Goal: Task Accomplishment & Management: Manage account settings

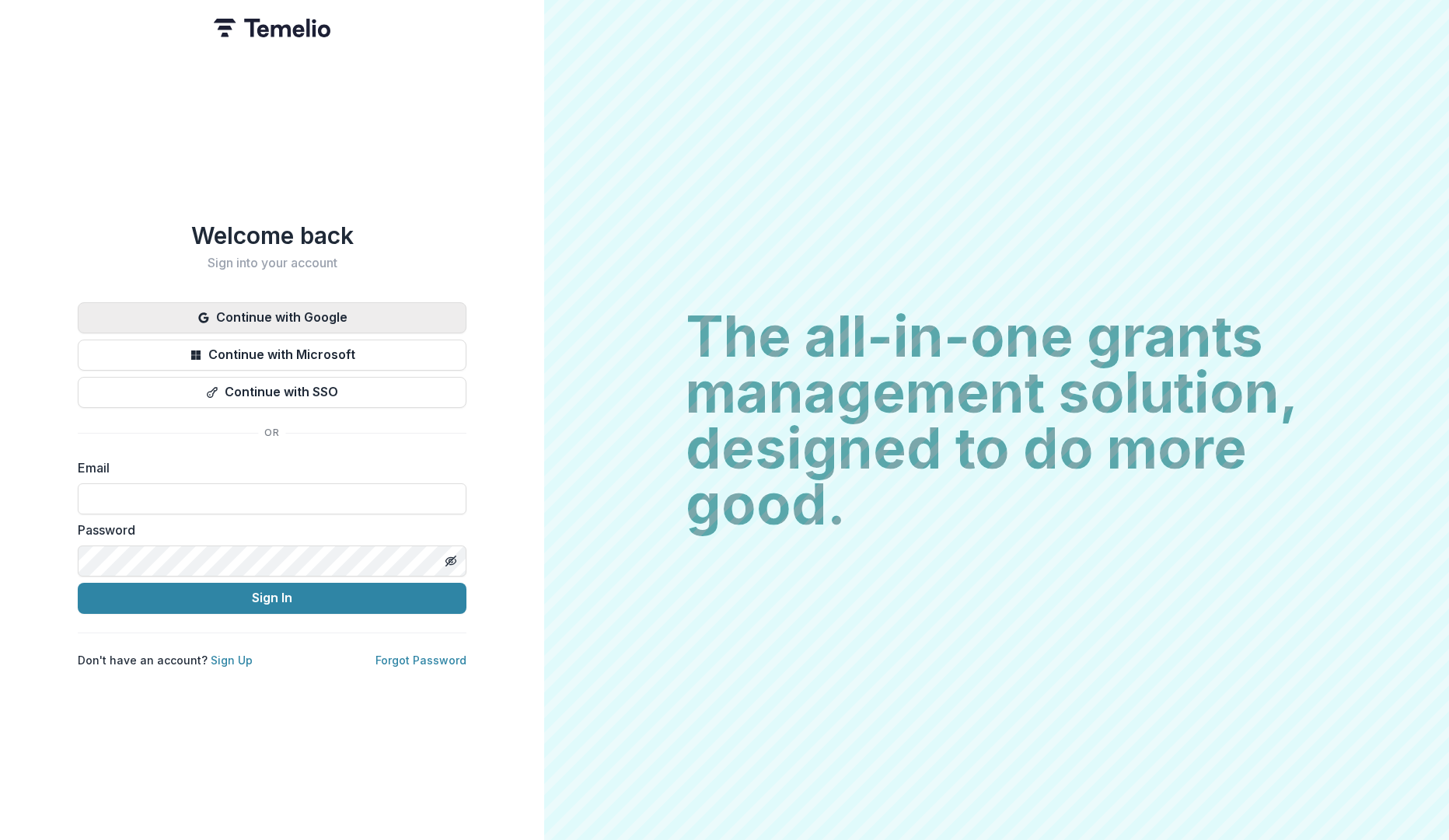
click at [326, 311] on button "Continue with Google" at bounding box center [272, 317] width 389 height 31
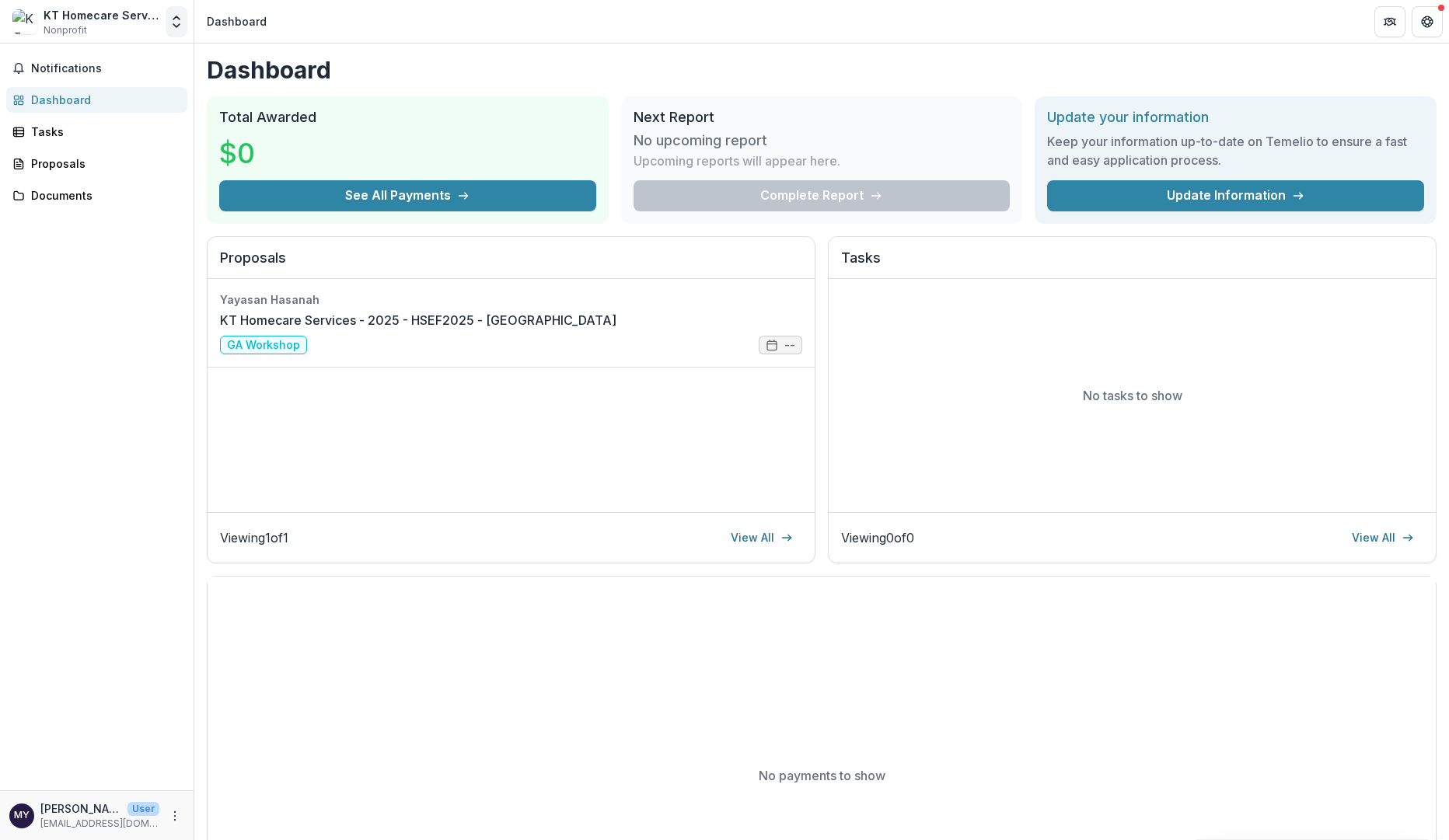
click at [169, 22] on icon "Open entity switcher" at bounding box center [176, 22] width 16 height 16
click at [82, 66] on link "Team Settings" at bounding box center [97, 60] width 187 height 26
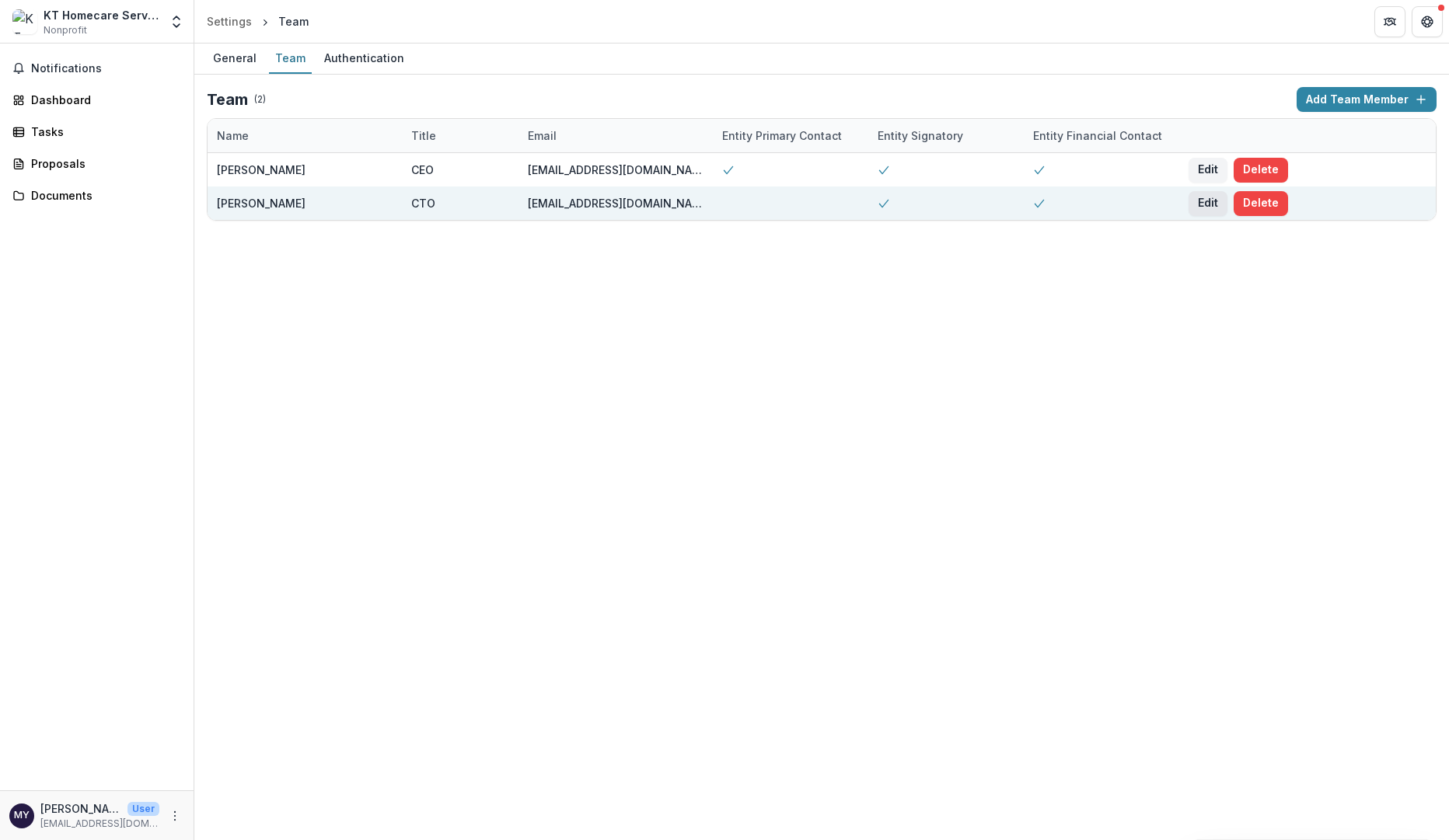
click at [1204, 201] on button "Edit" at bounding box center [1207, 203] width 39 height 25
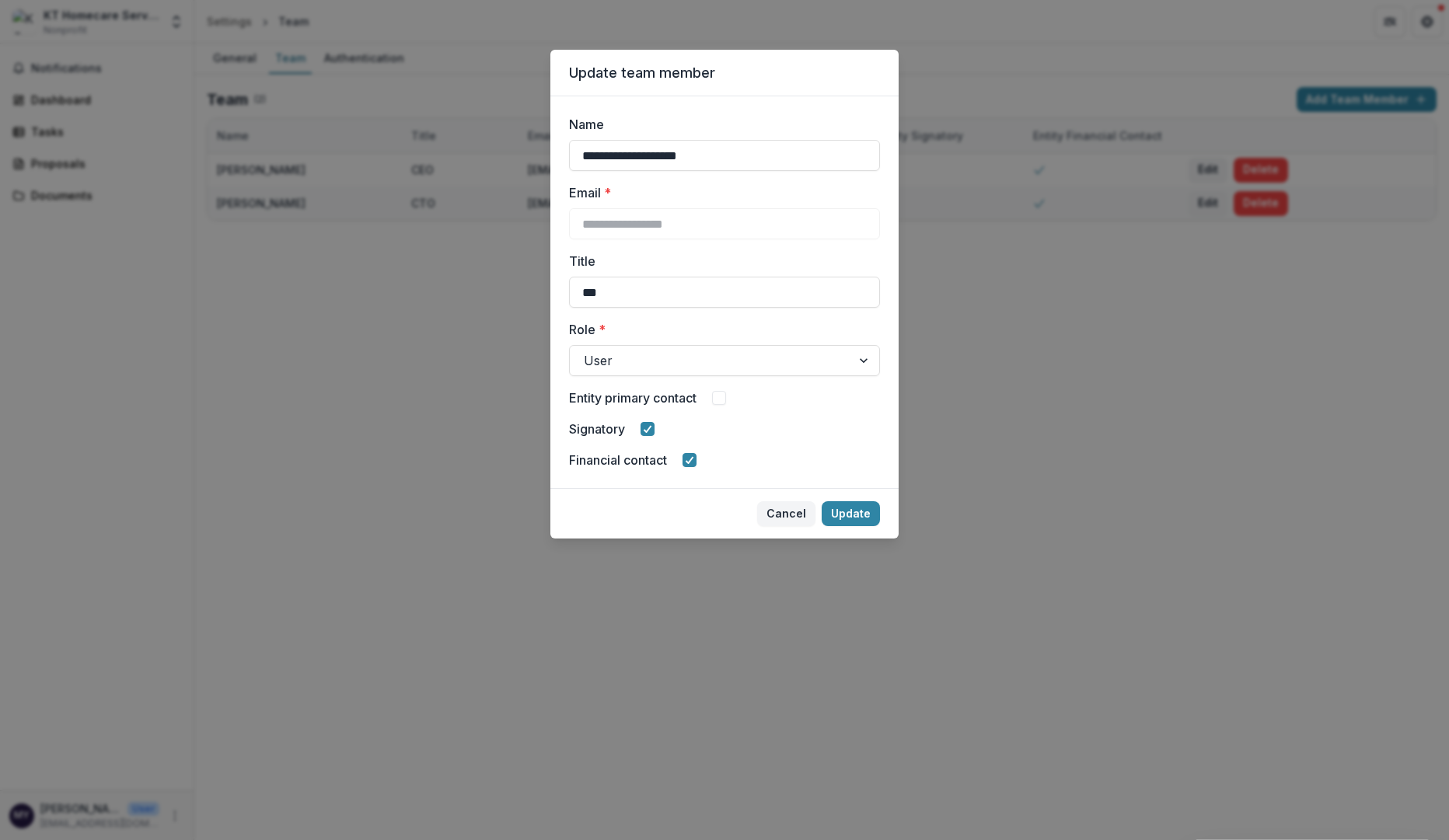
click at [720, 396] on span at bounding box center [718, 398] width 14 height 14
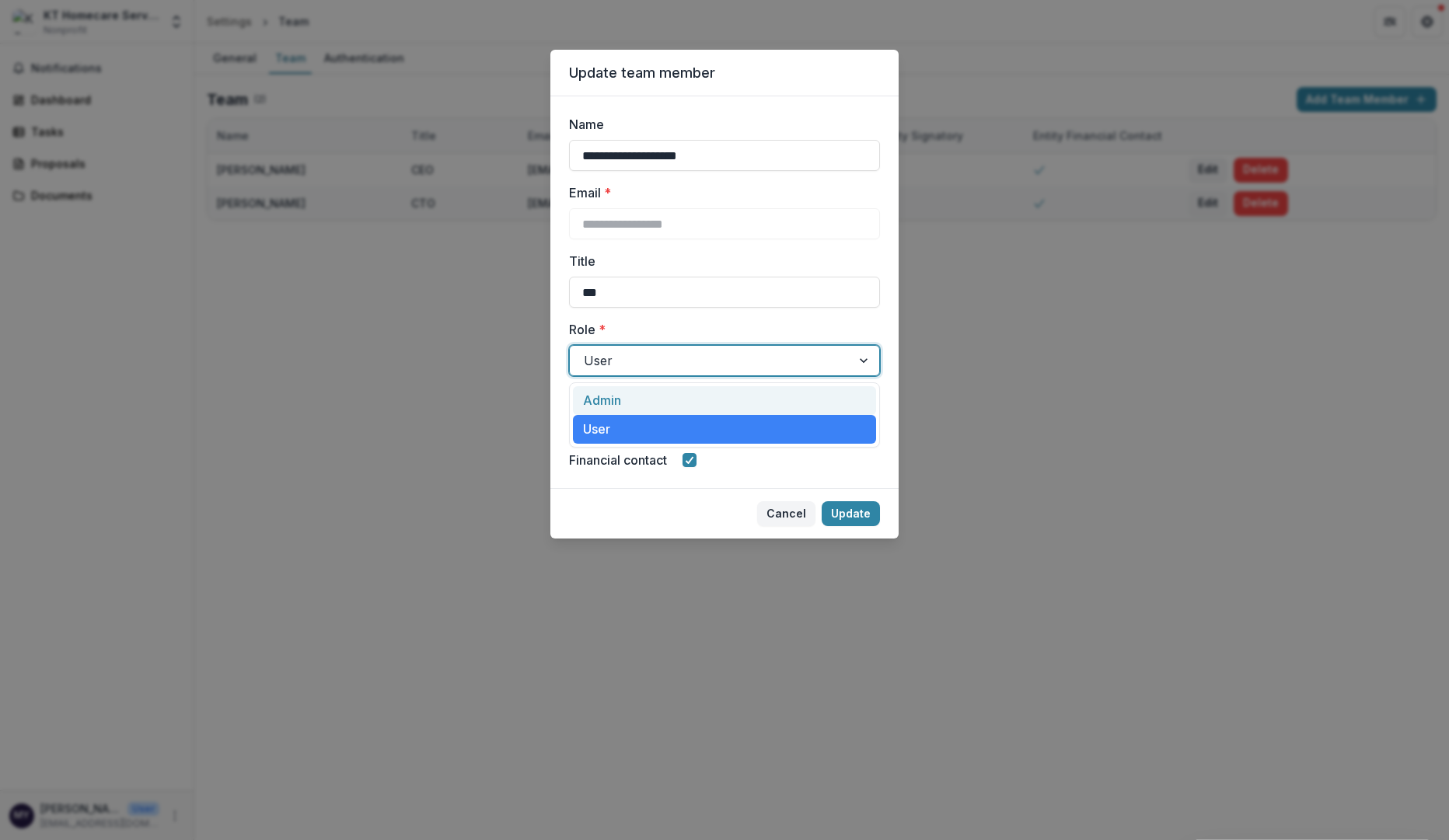
click at [767, 366] on div at bounding box center [710, 360] width 253 height 22
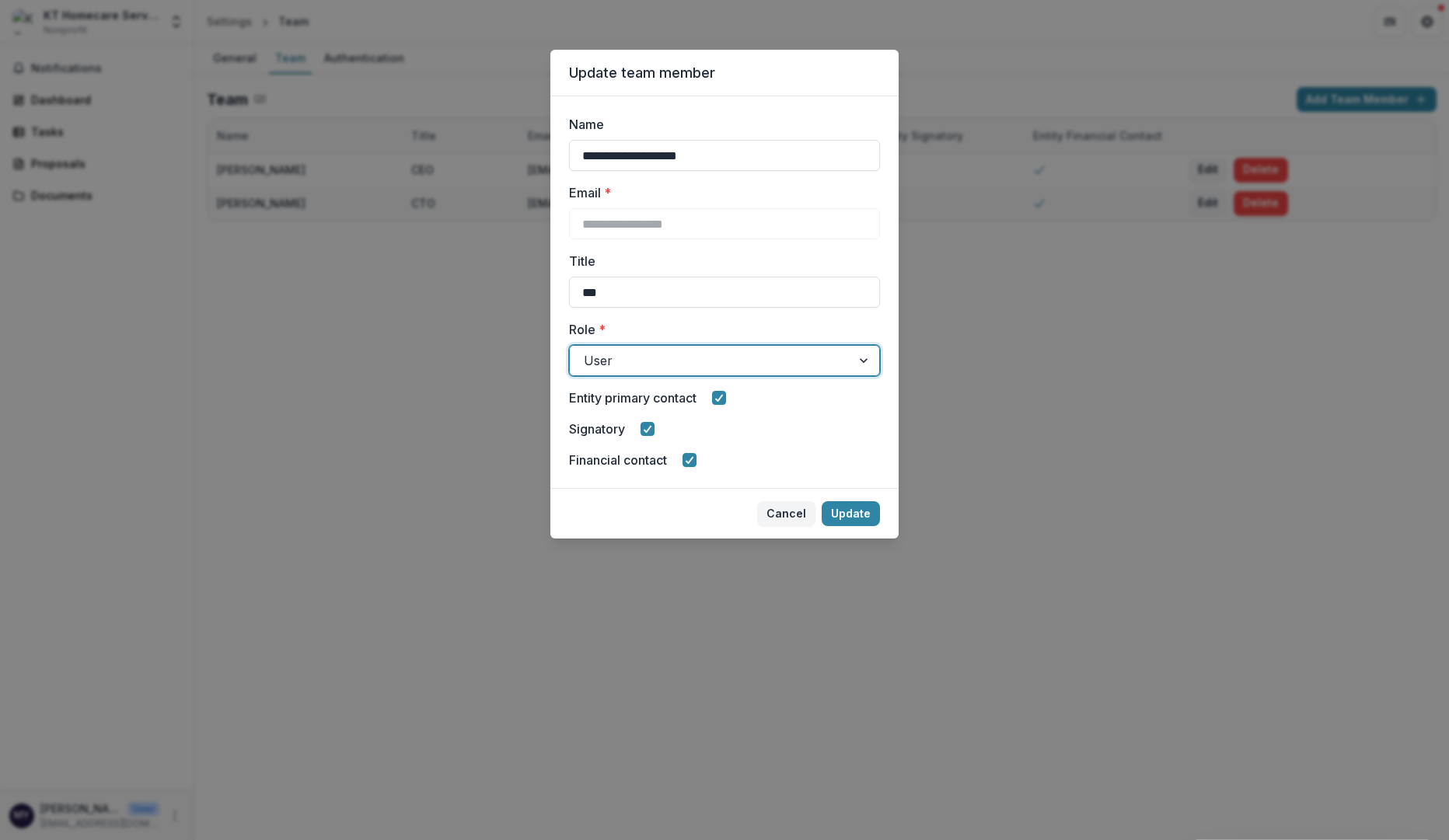
click at [806, 364] on div at bounding box center [710, 360] width 253 height 22
click at [808, 364] on div at bounding box center [710, 360] width 253 height 22
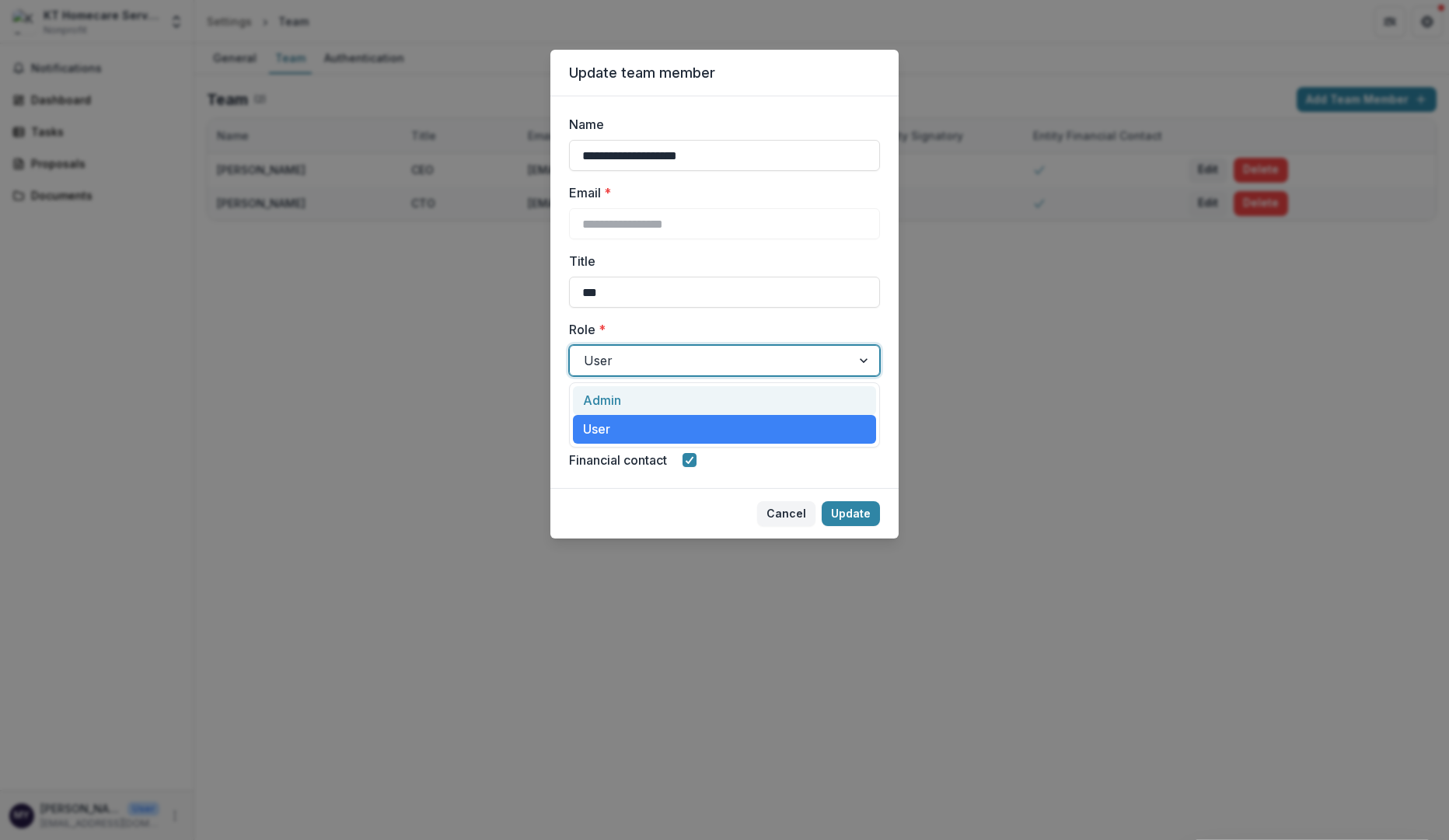
click at [775, 400] on div "Admin" at bounding box center [724, 400] width 303 height 29
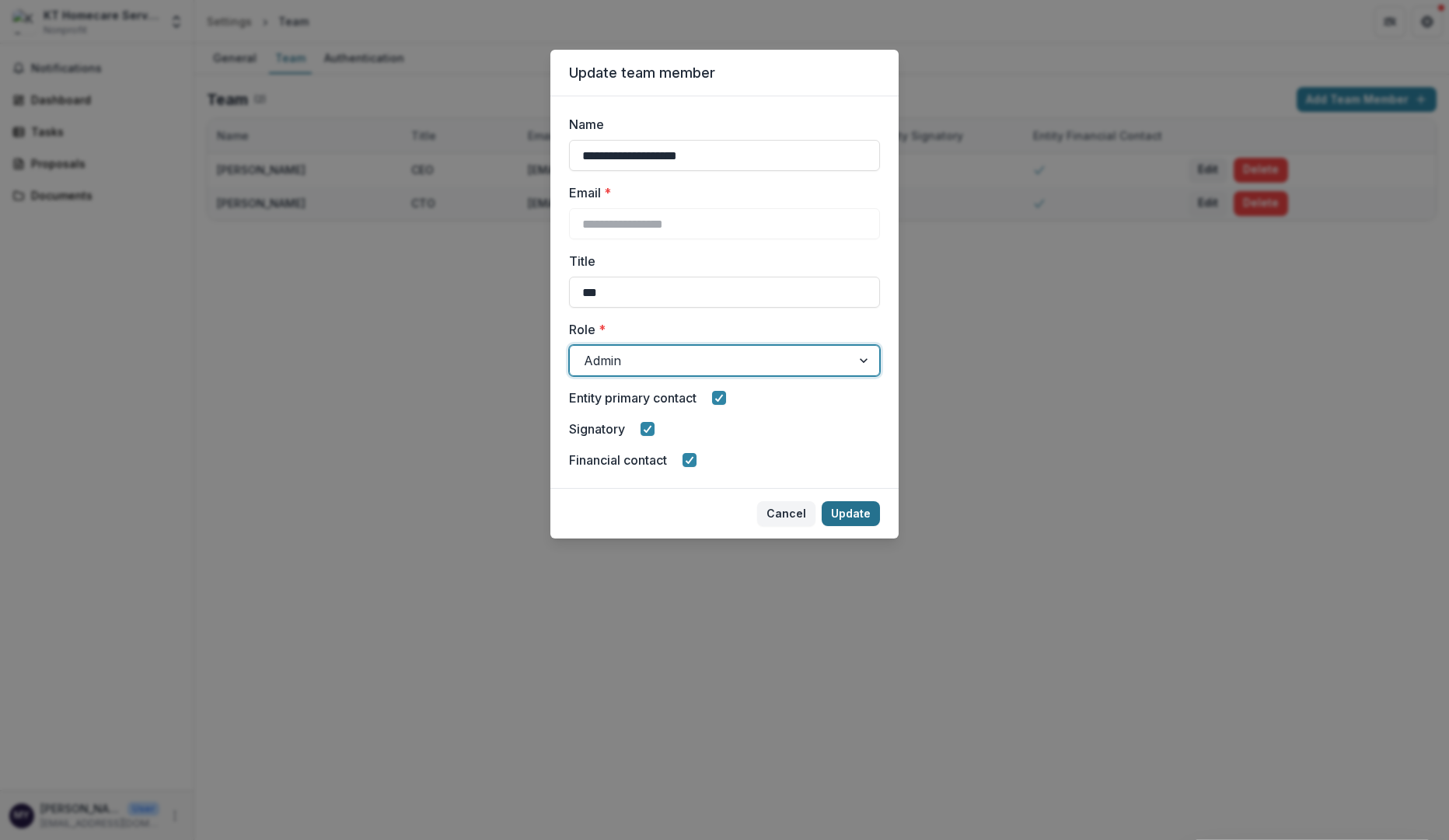
click at [860, 515] on button "Update" at bounding box center [850, 514] width 58 height 25
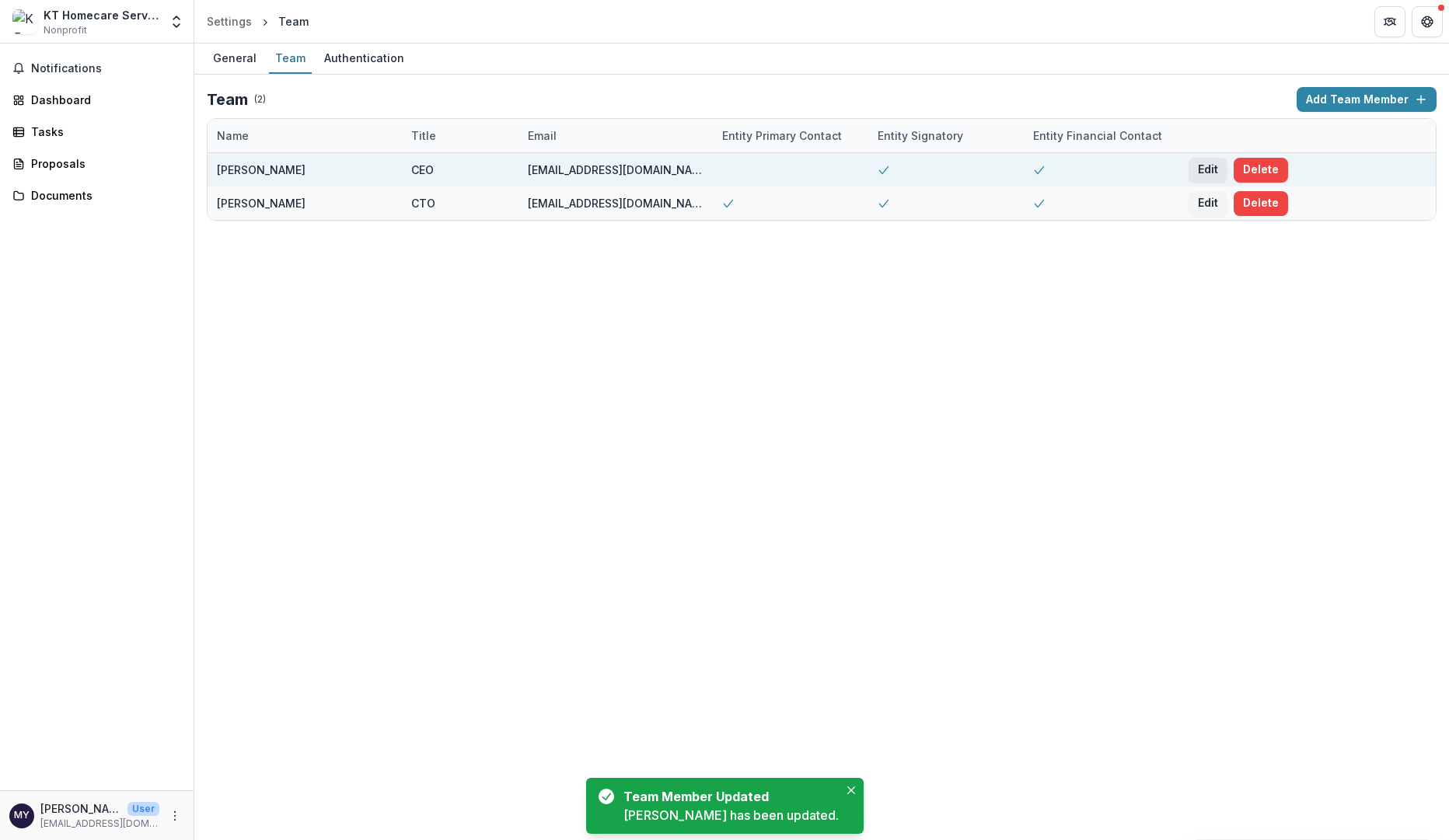
click at [1207, 171] on button "Edit" at bounding box center [1207, 170] width 39 height 25
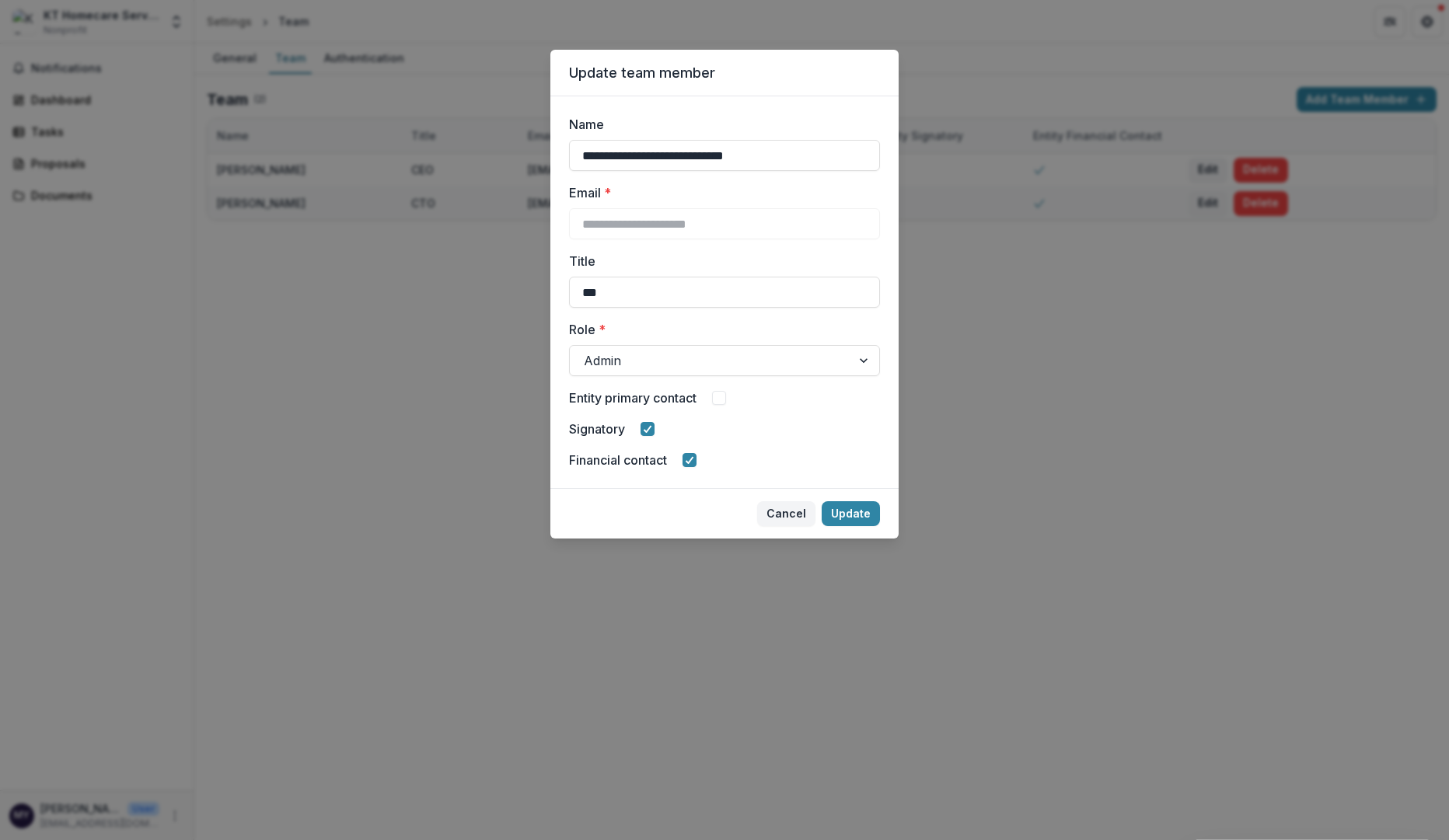
click at [794, 515] on button "Cancel" at bounding box center [786, 514] width 58 height 25
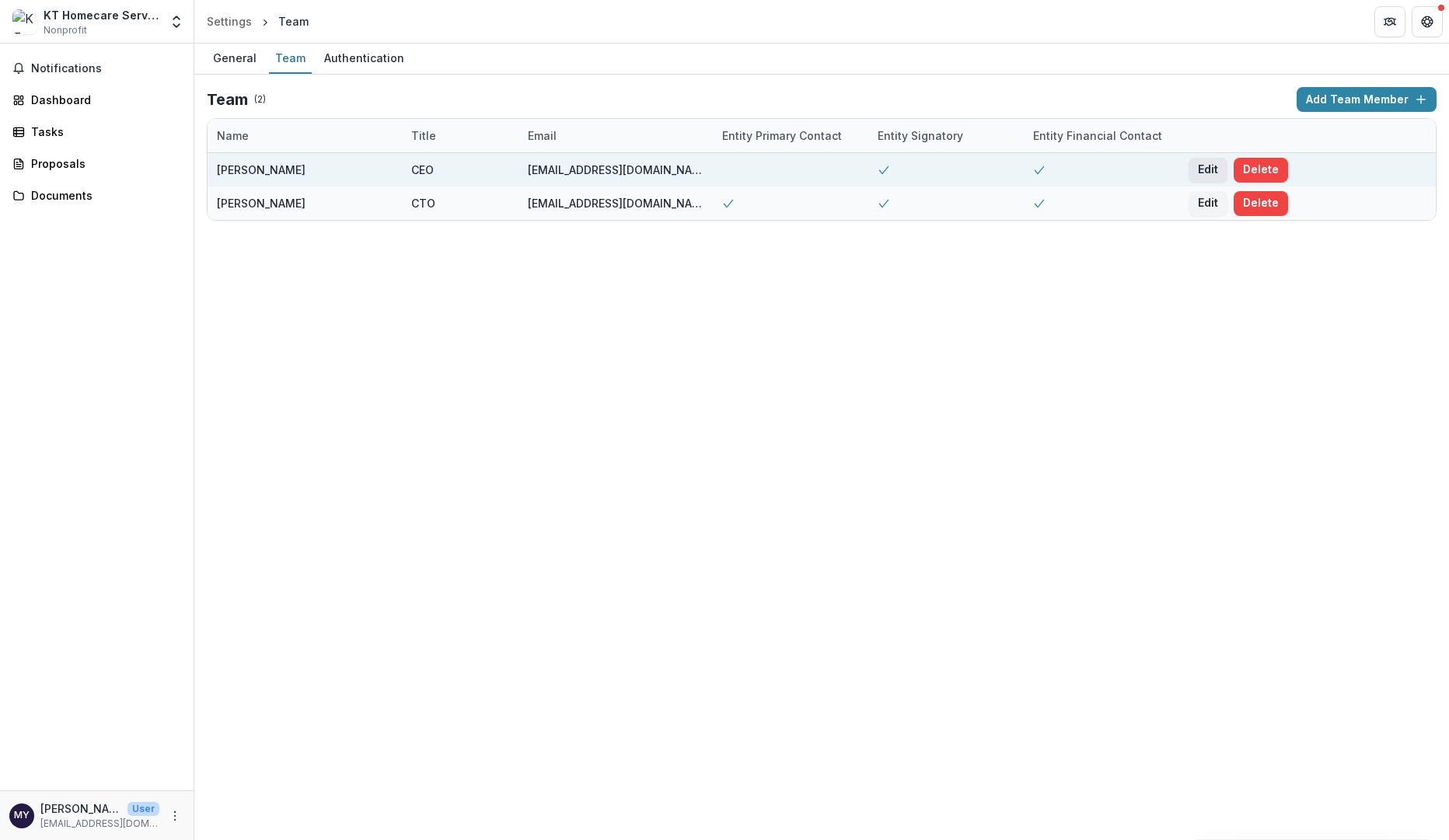
click at [1206, 173] on button "Edit" at bounding box center [1207, 170] width 39 height 25
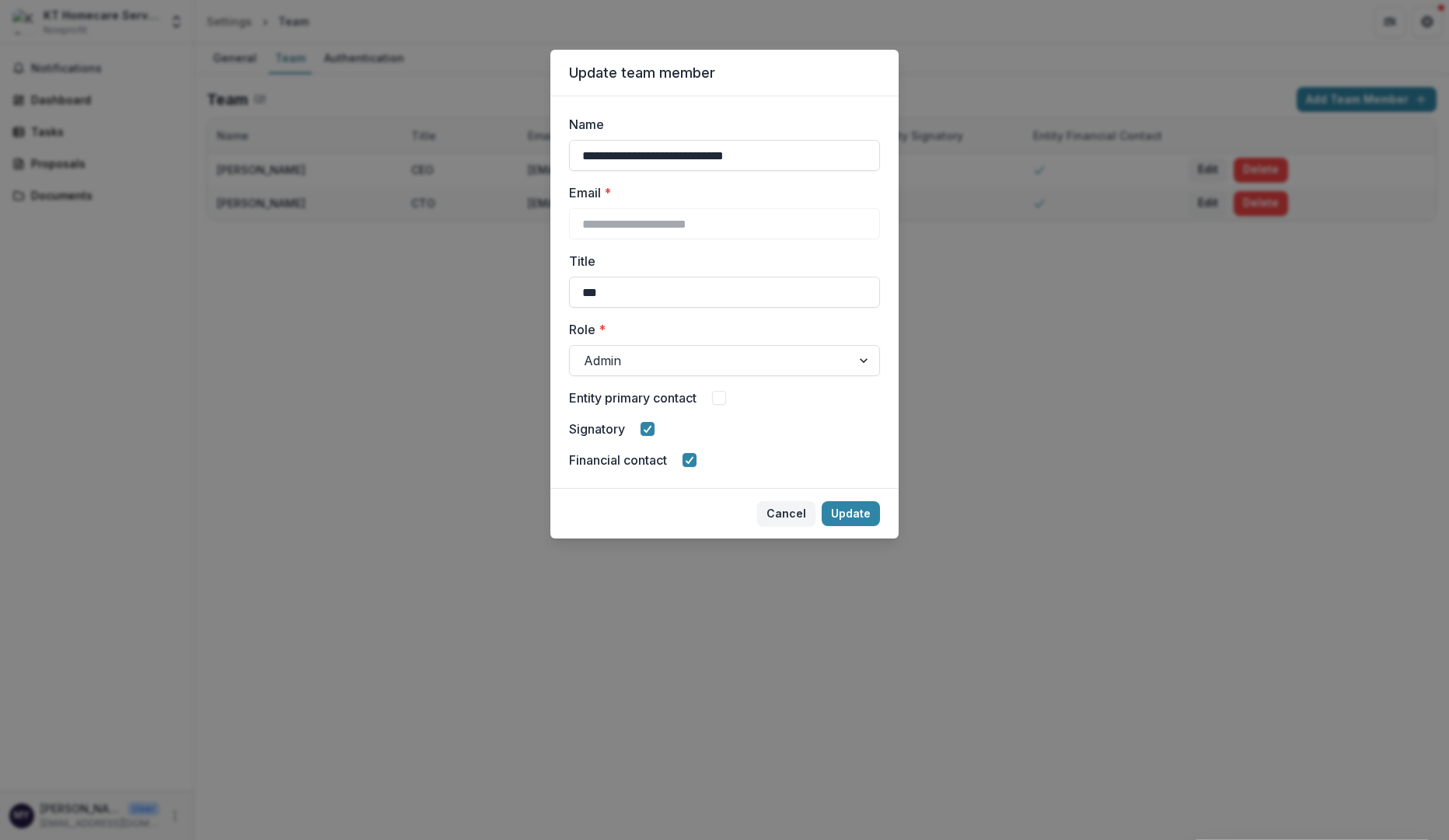
click at [721, 401] on span at bounding box center [718, 398] width 14 height 14
click at [863, 514] on button "Update" at bounding box center [850, 514] width 58 height 25
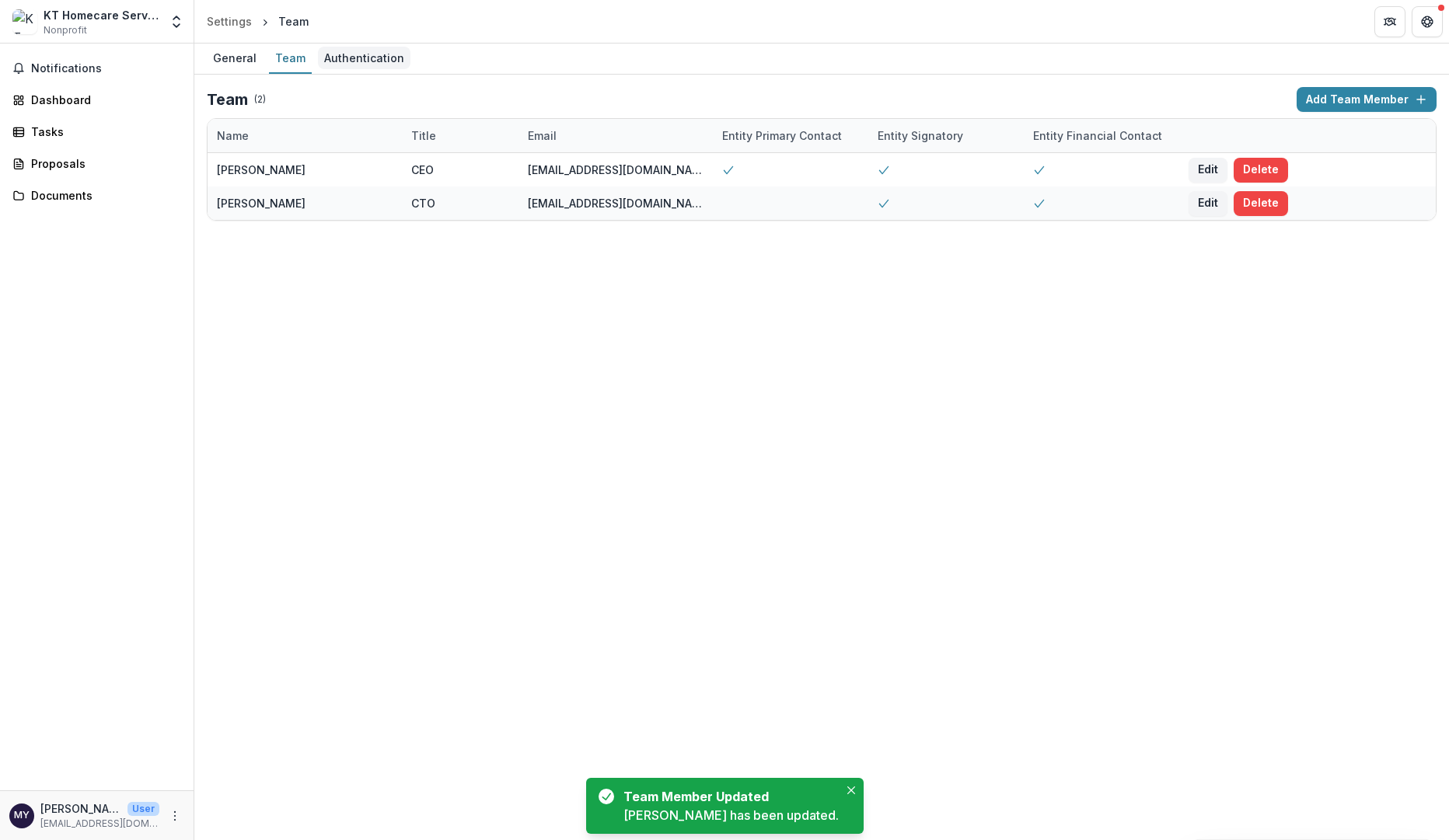
click at [351, 57] on div "Authentication" at bounding box center [364, 57] width 92 height 22
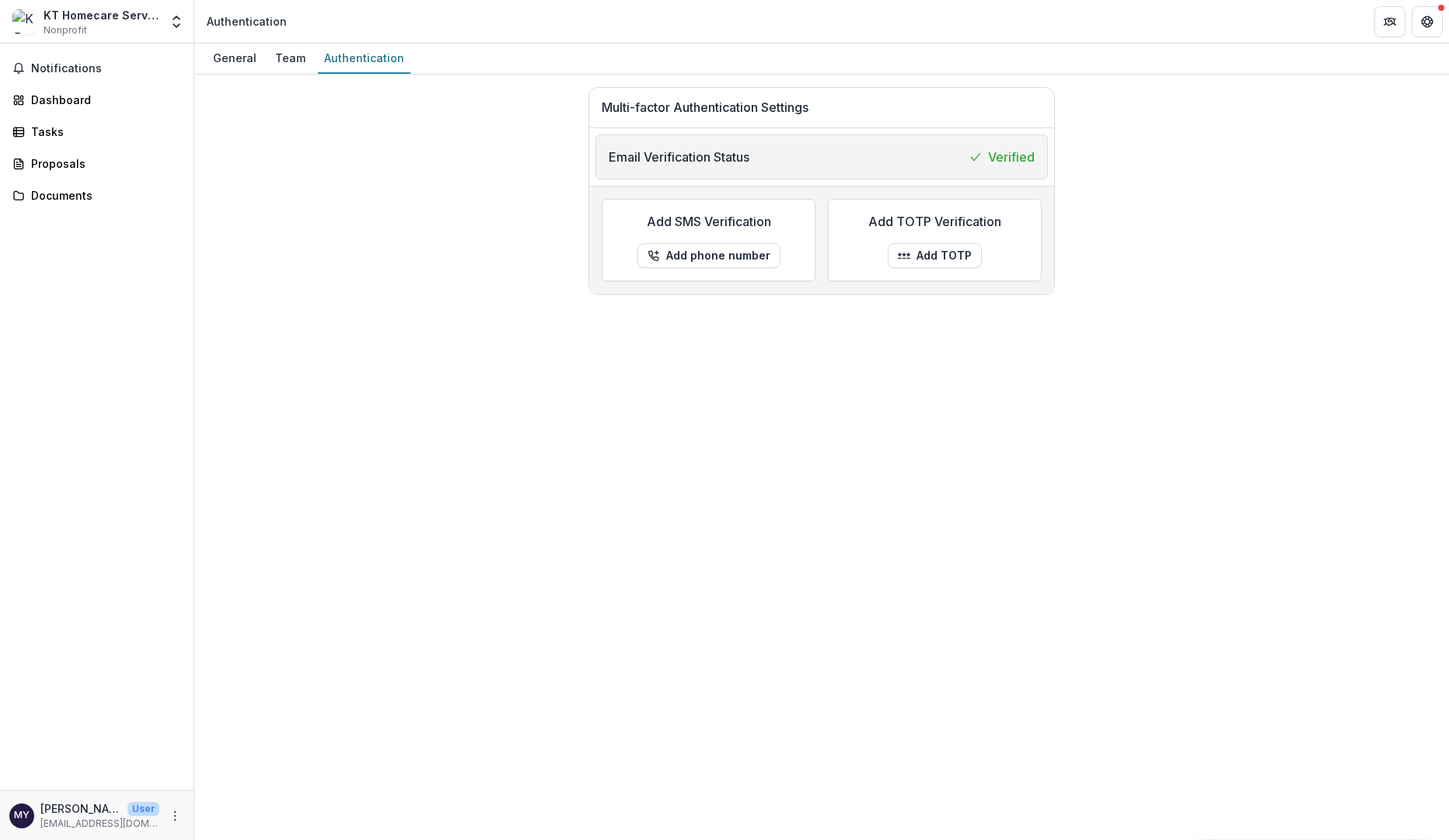
click at [358, 334] on div "General Team Authentication Multi-factor Authentication Settings Email Verifica…" at bounding box center [821, 441] width 1255 height 796
click at [291, 56] on div "Team" at bounding box center [290, 57] width 42 height 22
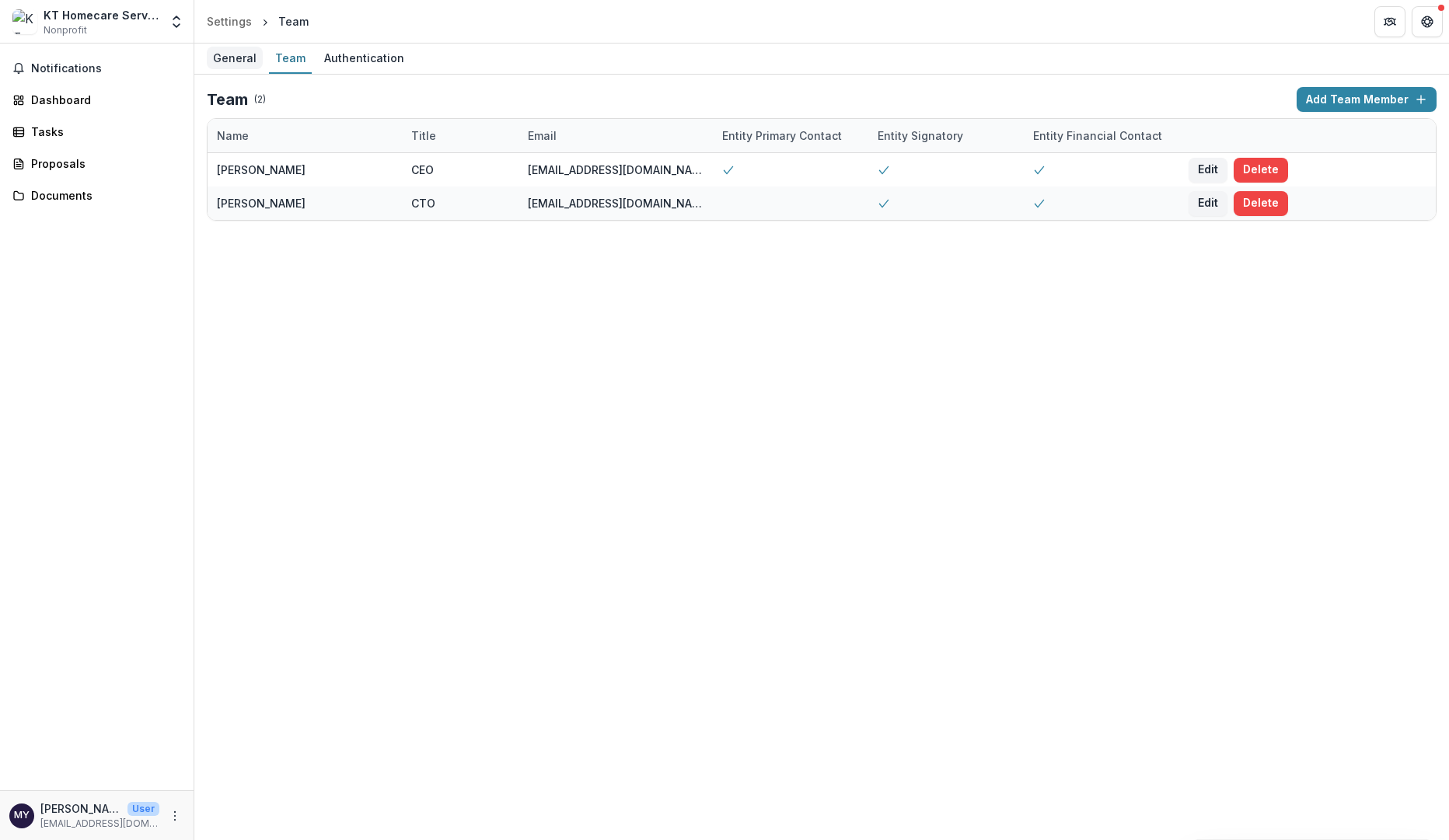
click at [224, 49] on div "General" at bounding box center [234, 57] width 56 height 22
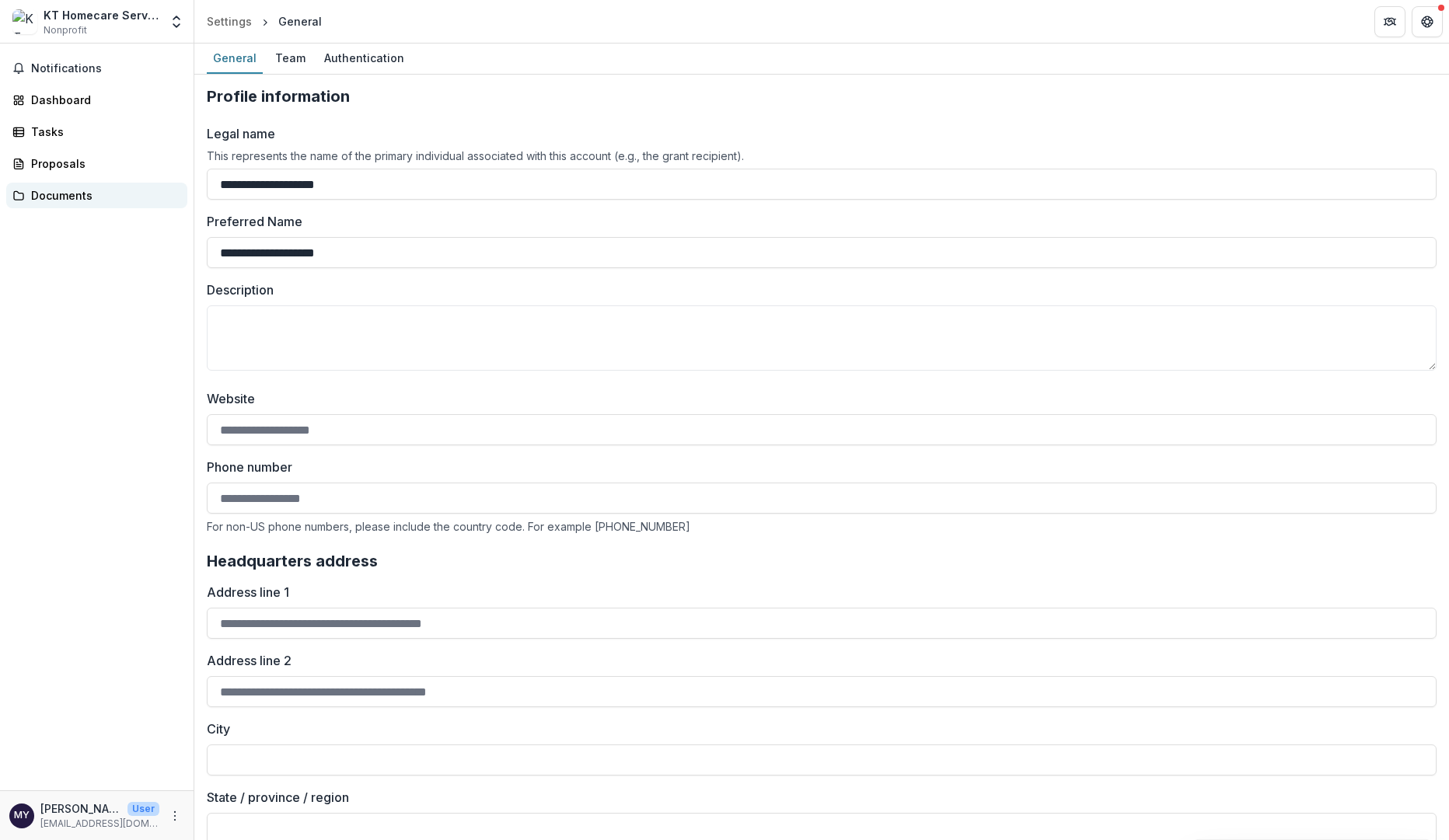
drag, startPoint x: 378, startPoint y: 193, endPoint x: 171, endPoint y: 184, distance: 207.2
click at [171, 184] on main "**********" at bounding box center [724, 441] width 1449 height 796
click at [115, 384] on div "Notifications Dashboard Tasks Proposals Documents" at bounding box center [96, 416] width 193 height 746
click at [351, 57] on div "Authentication" at bounding box center [364, 57] width 92 height 22
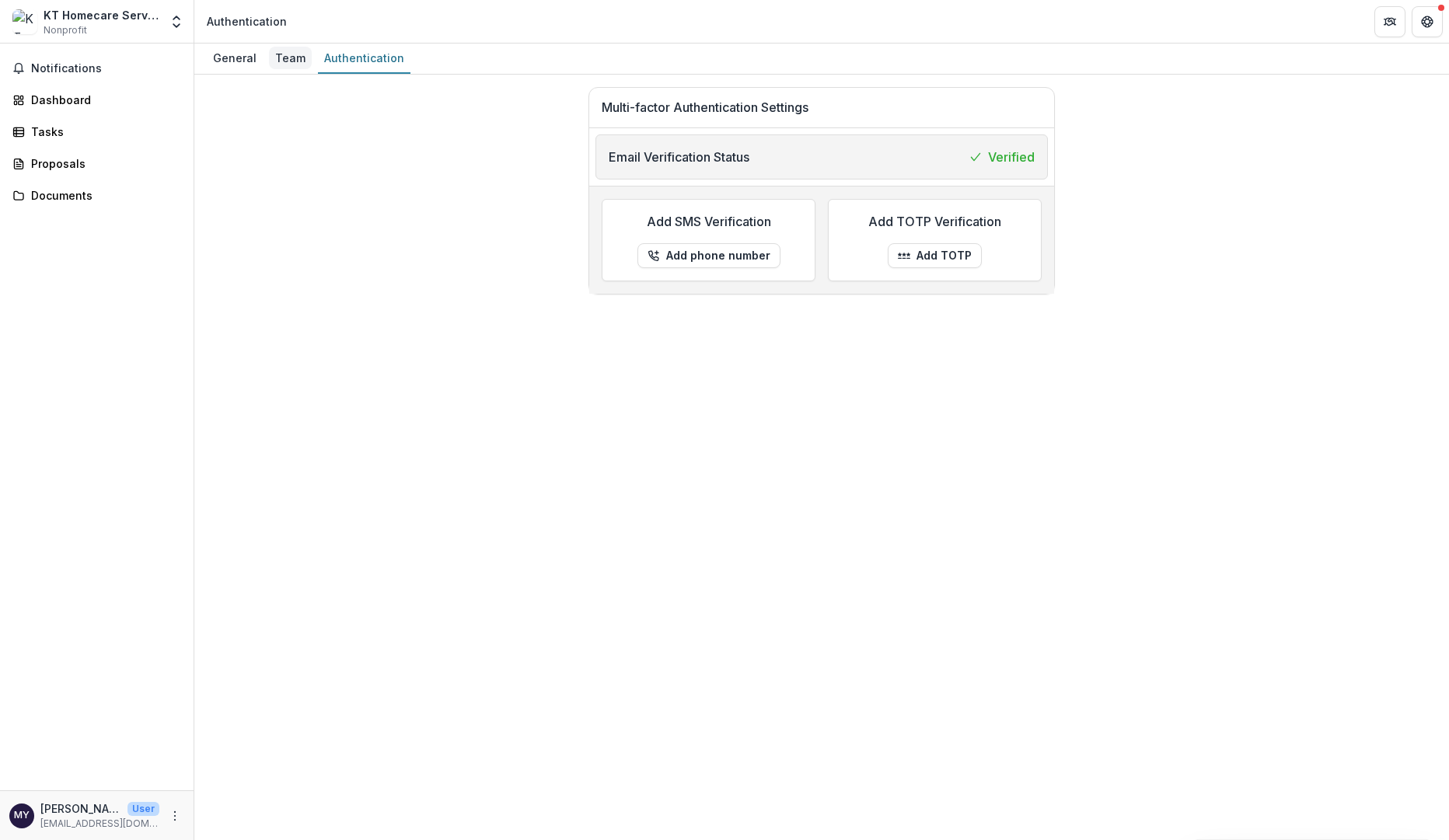
click at [285, 59] on div "Team" at bounding box center [290, 57] width 42 height 22
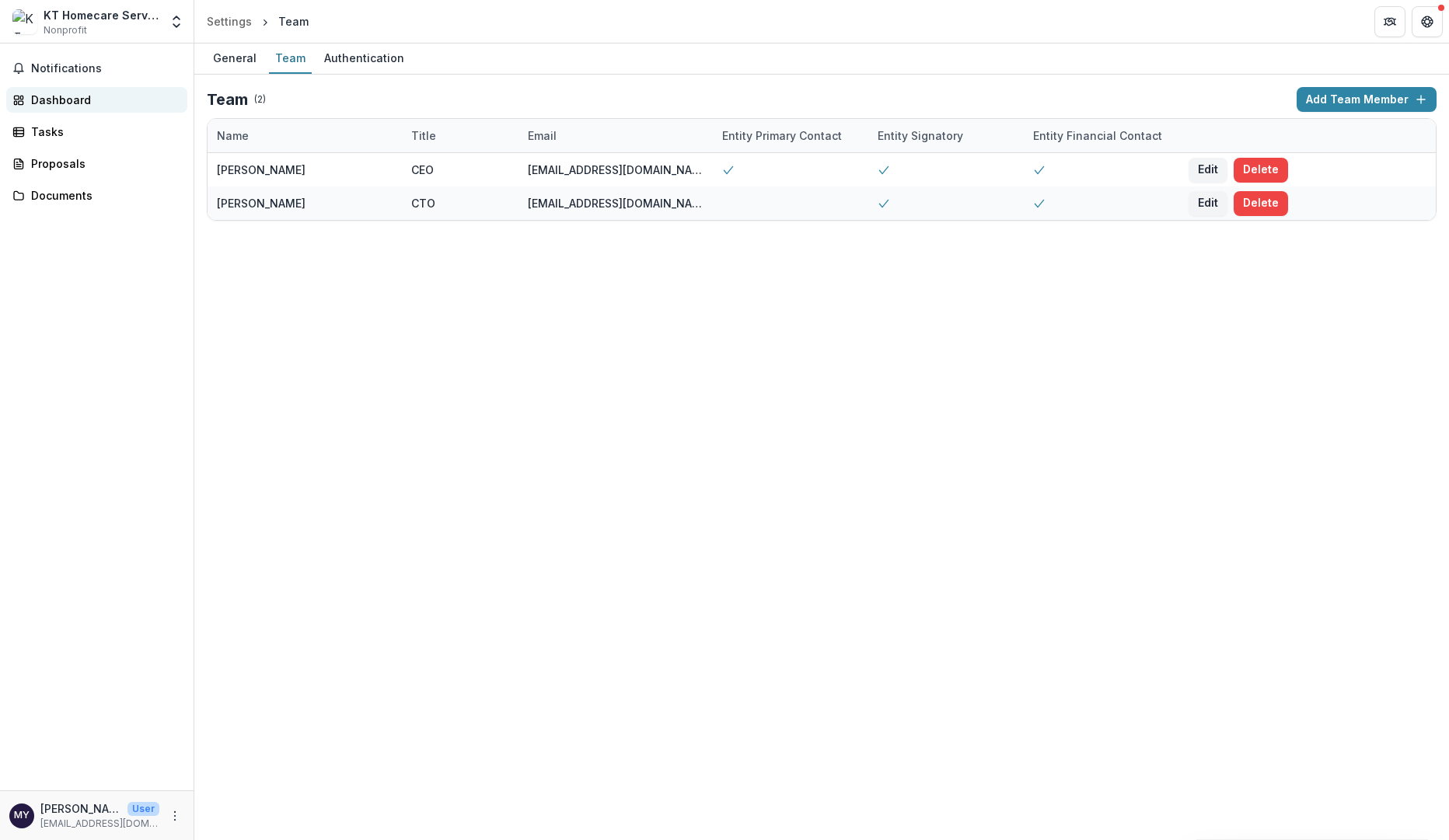
click at [66, 103] on div "Dashboard" at bounding box center [102, 100] width 144 height 17
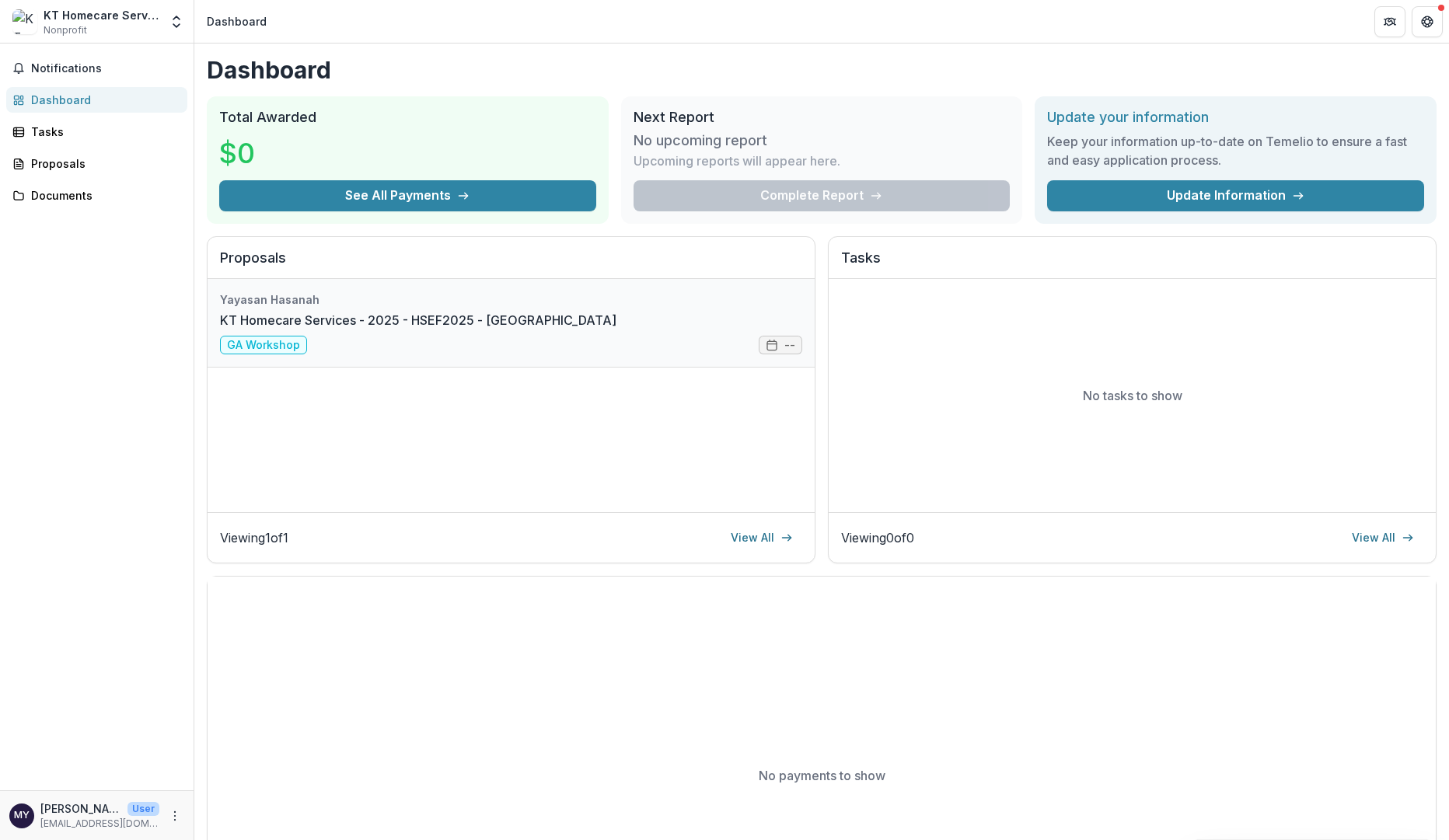
click at [455, 310] on link "KT Homecare Services - 2025 - HSEF2025 - [GEOGRAPHIC_DATA]" at bounding box center [418, 320] width 396 height 18
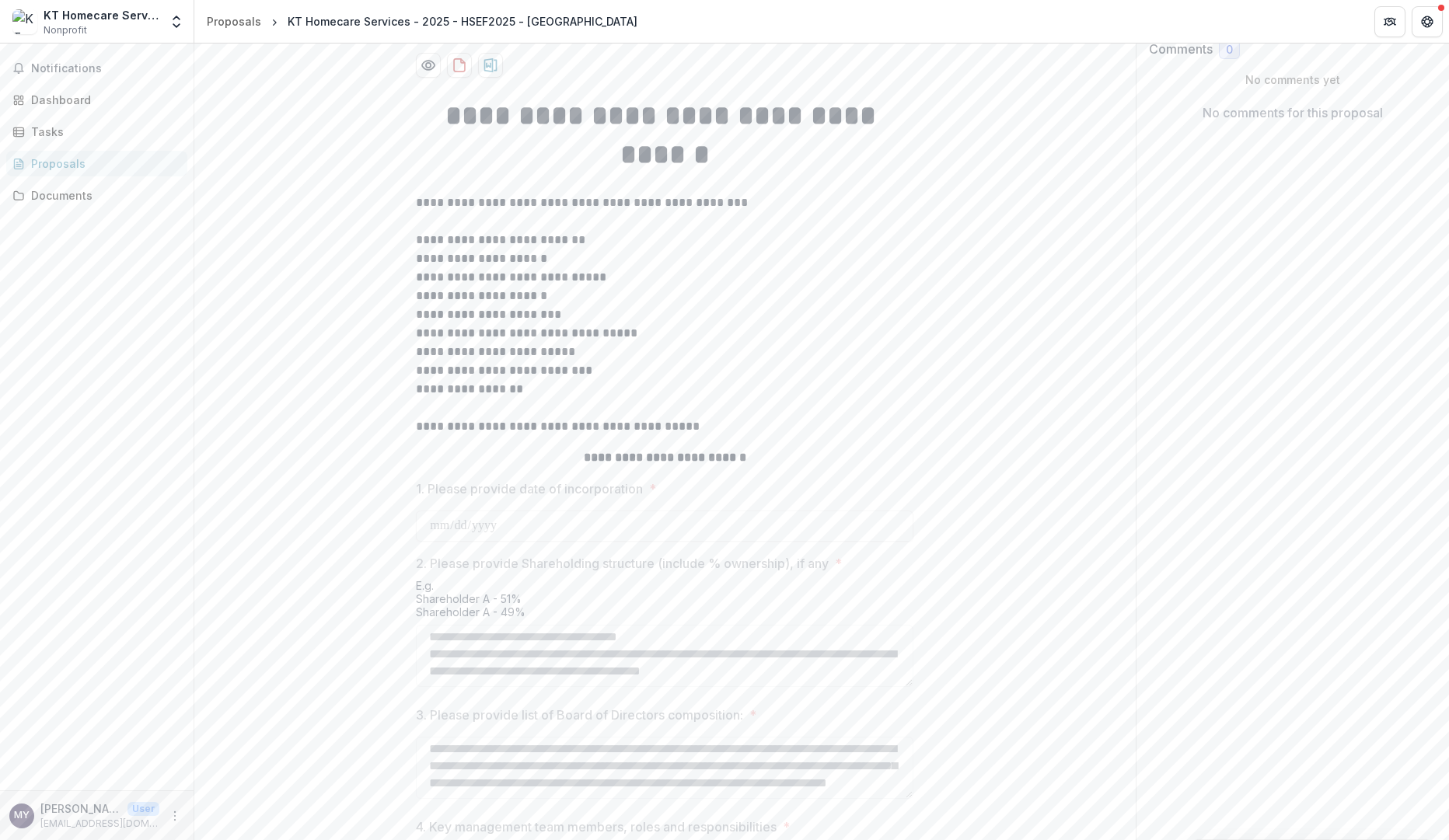
scroll to position [493, 0]
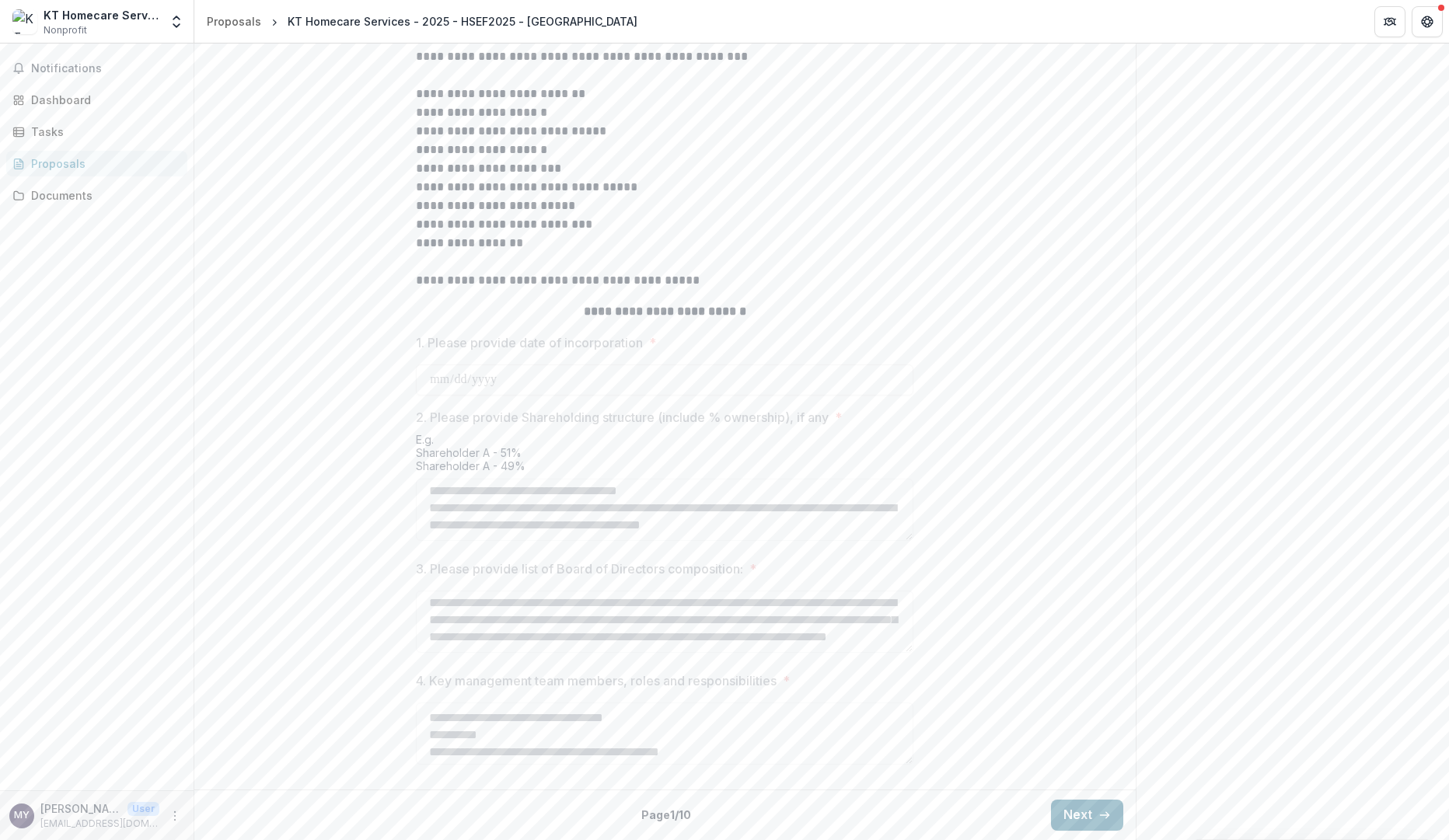
click at [1073, 816] on button "Next" at bounding box center [1086, 814] width 72 height 31
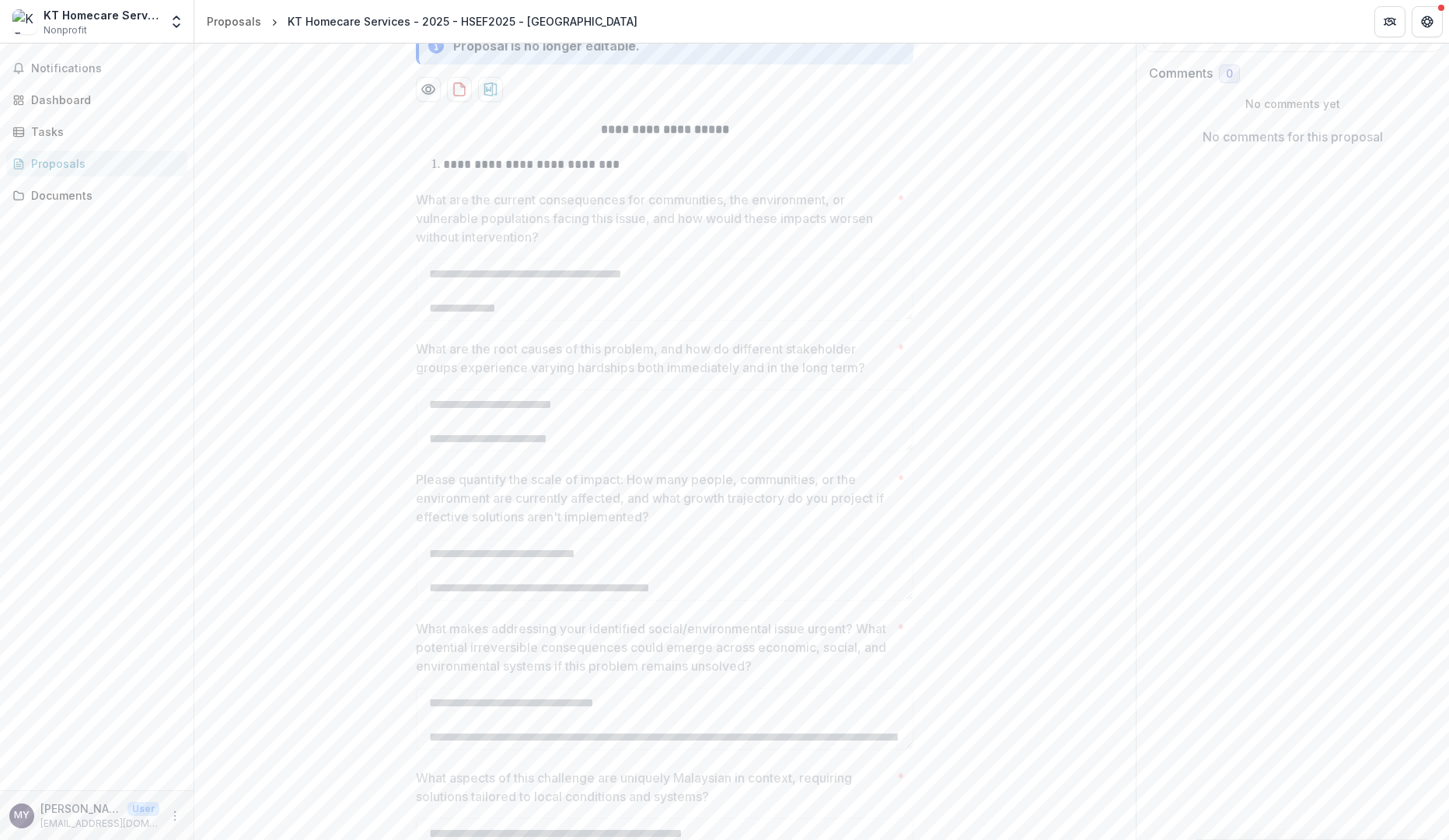
scroll to position [439, 0]
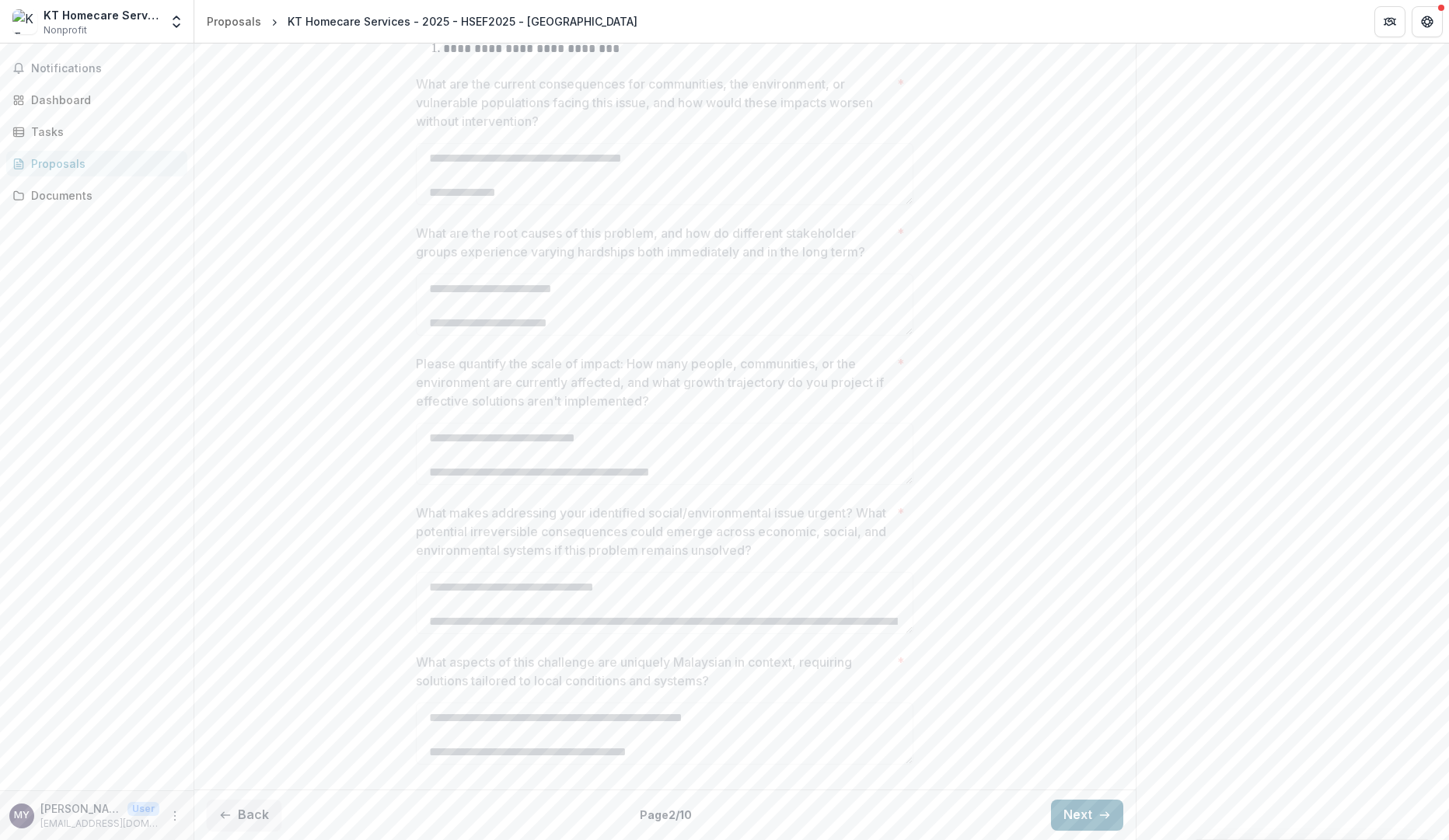
click at [1089, 810] on button "Next" at bounding box center [1086, 814] width 72 height 31
